Goal: Find specific fact: Find contact information

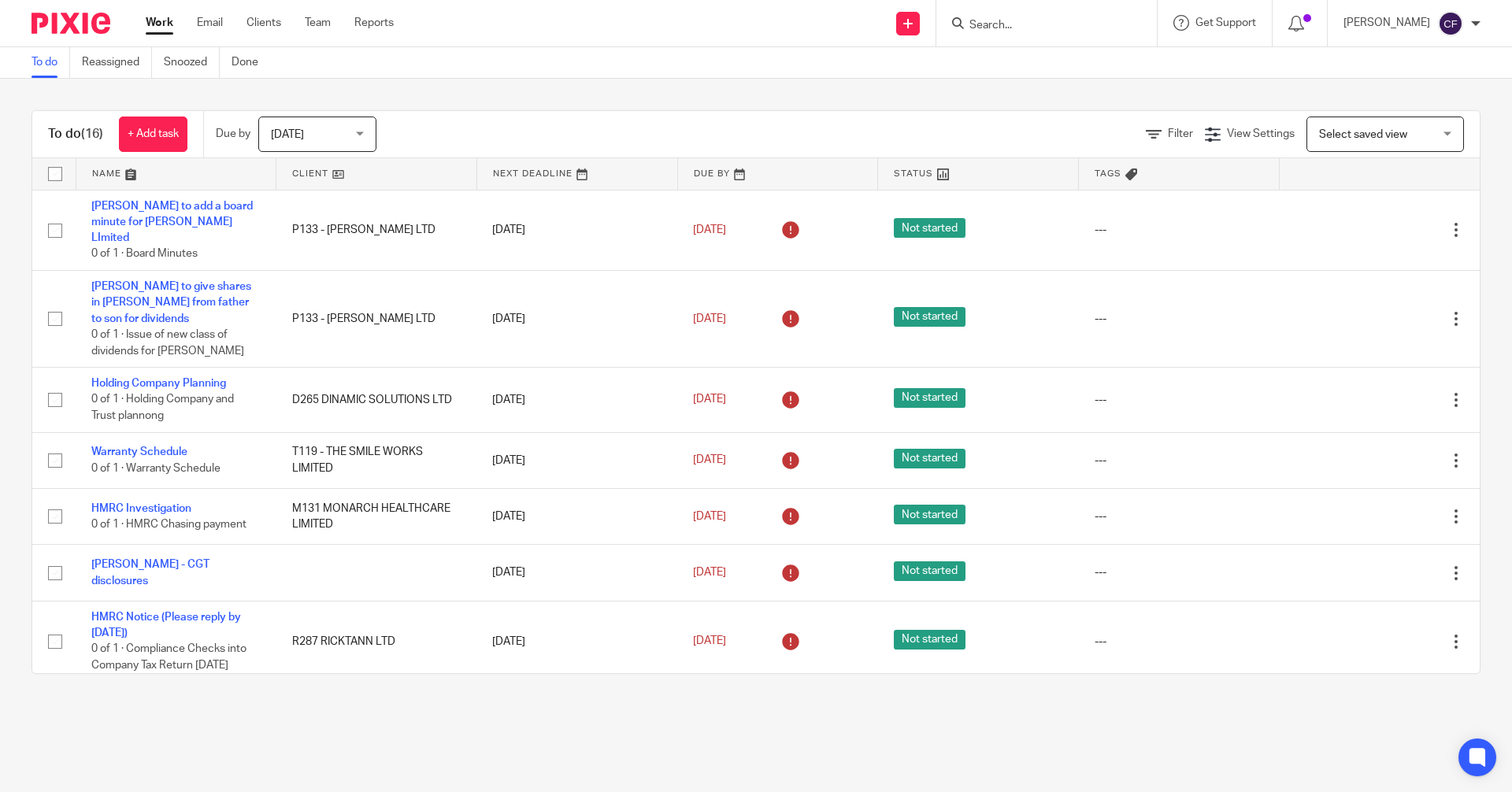
click at [1002, 26] on input "Search" at bounding box center [1039, 26] width 142 height 14
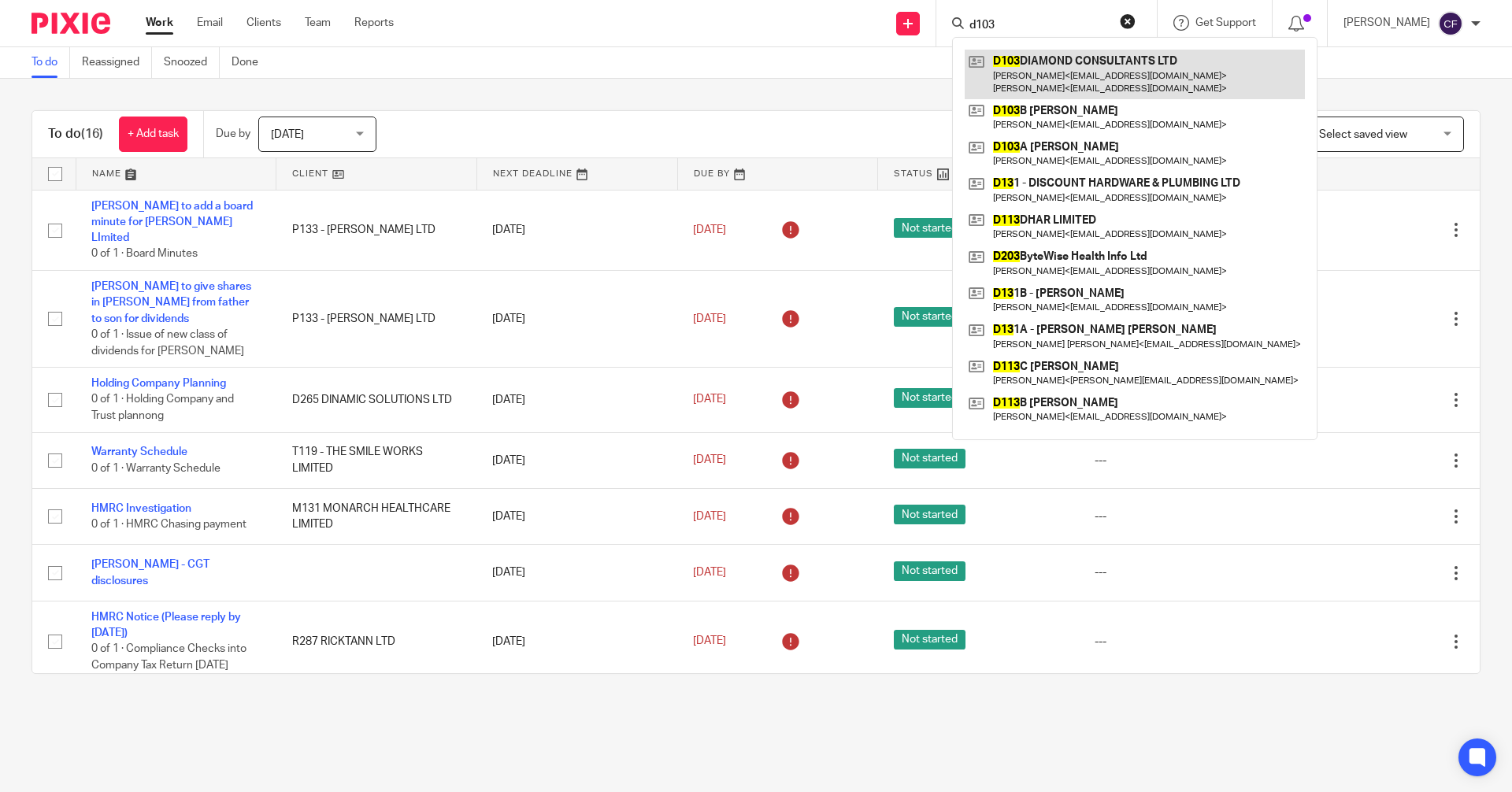
type input "d103"
click at [1071, 74] on link at bounding box center [1135, 74] width 341 height 49
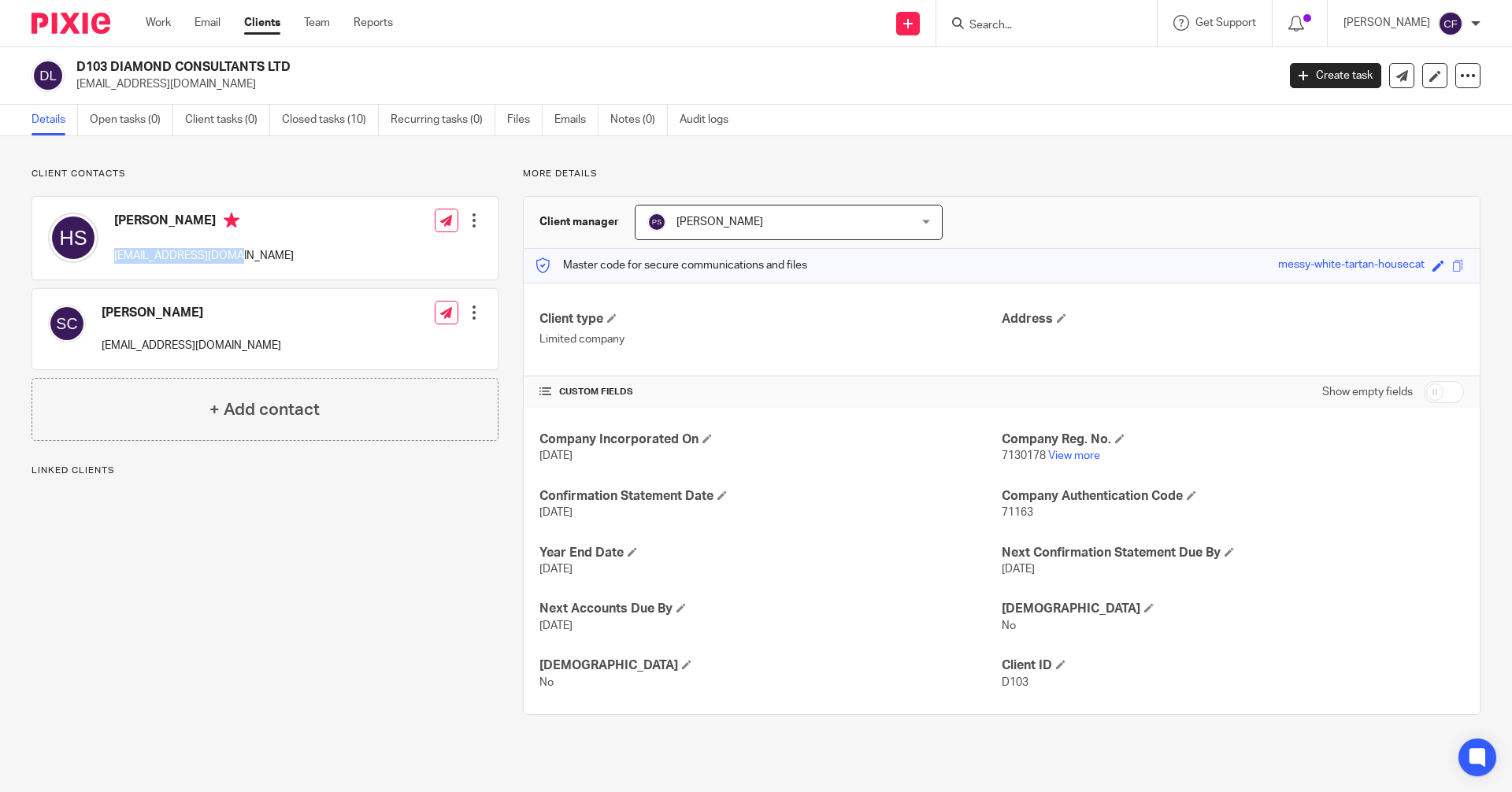
drag, startPoint x: 228, startPoint y: 261, endPoint x: 111, endPoint y: 265, distance: 117.1
click at [111, 265] on div "Hamza Adnan Shafiq mcshafiq@yahoo.co.uk" at bounding box center [171, 238] width 246 height 67
copy p "[EMAIL_ADDRESS][DOMAIN_NAME]"
